Goal: Navigation & Orientation: Find specific page/section

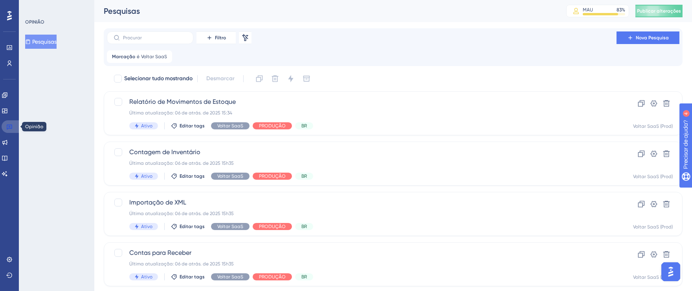
click at [9, 126] on icon at bounding box center [9, 127] width 5 height 5
click at [6, 18] on div at bounding box center [9, 15] width 13 height 13
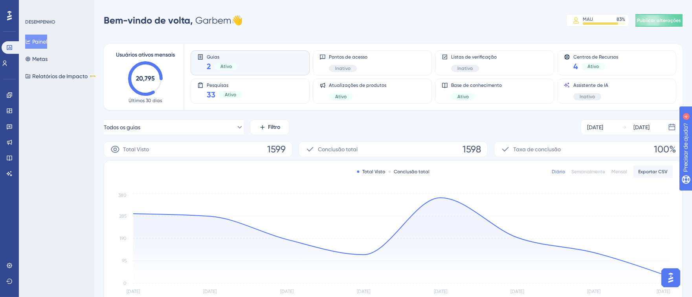
click at [7, 16] on icon at bounding box center [9, 16] width 5 height 10
